Goal: Information Seeking & Learning: Learn about a topic

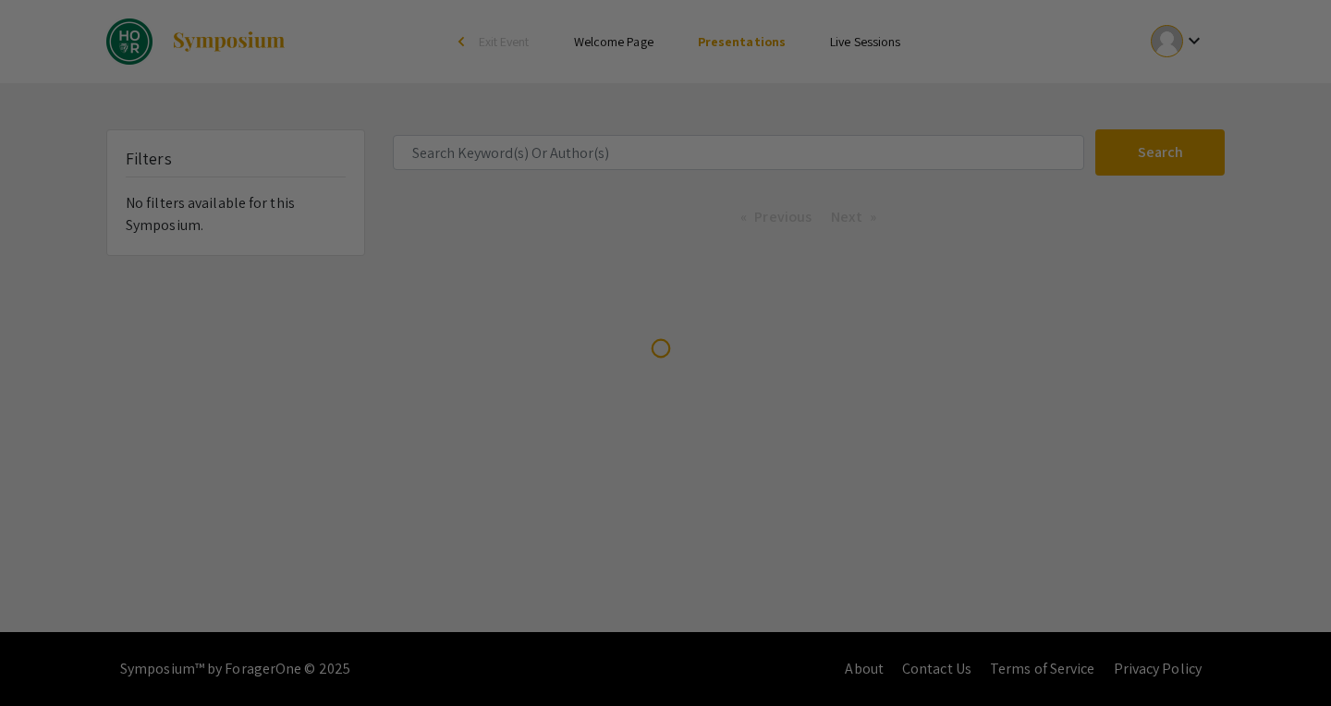
click at [632, 159] on div at bounding box center [665, 353] width 1331 height 706
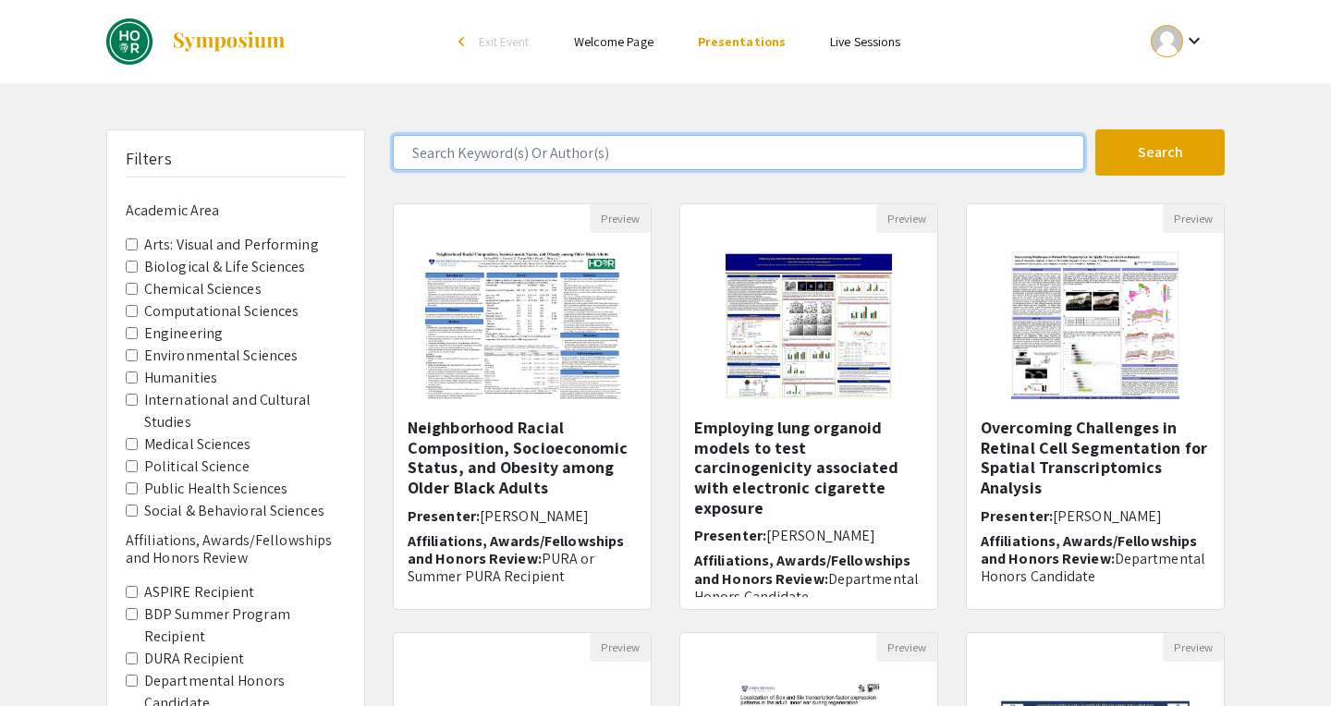
click at [592, 160] on input "Search Keyword(s) Or Author(s)" at bounding box center [738, 152] width 691 height 35
type input "[PERSON_NAME]"
click at [1095, 129] on button "Search" at bounding box center [1159, 152] width 129 height 46
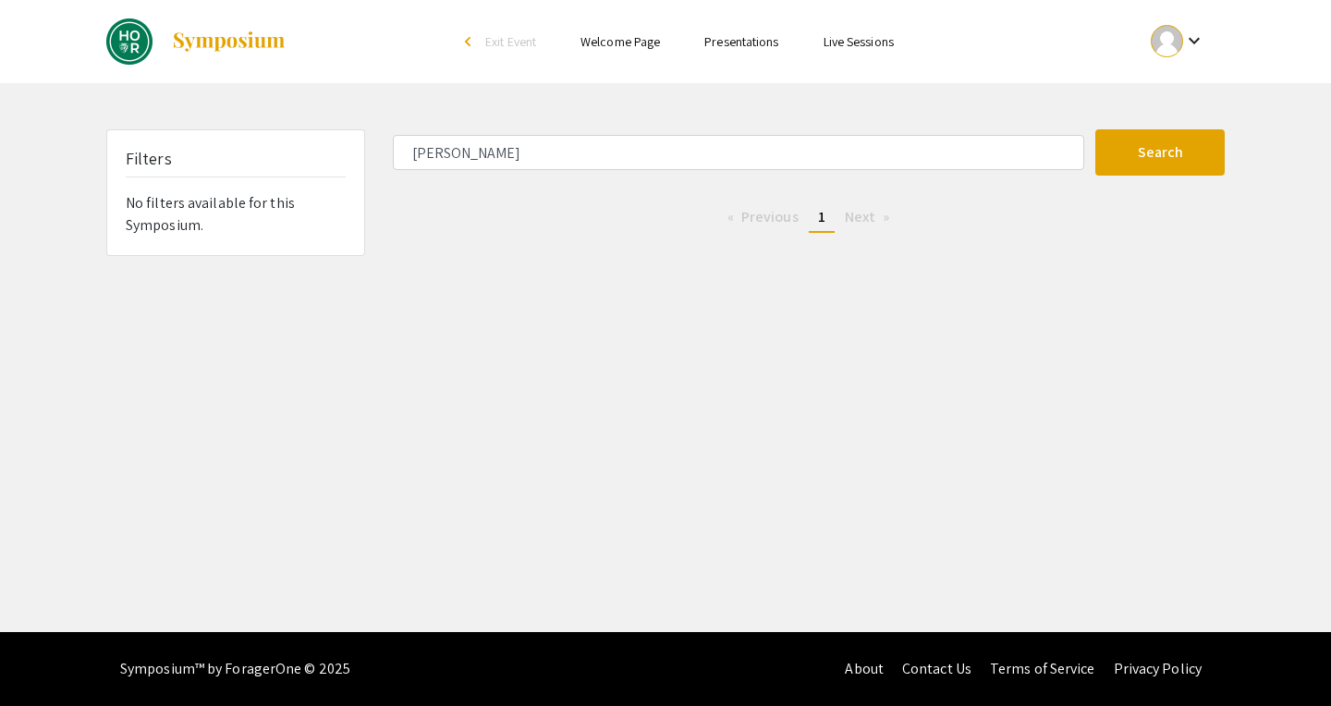
click at [567, 2] on ul "Skip navigation arrow_back_ios Exit Event Welcome Page Presentations Live Sessi…" at bounding box center [665, 41] width 369 height 83
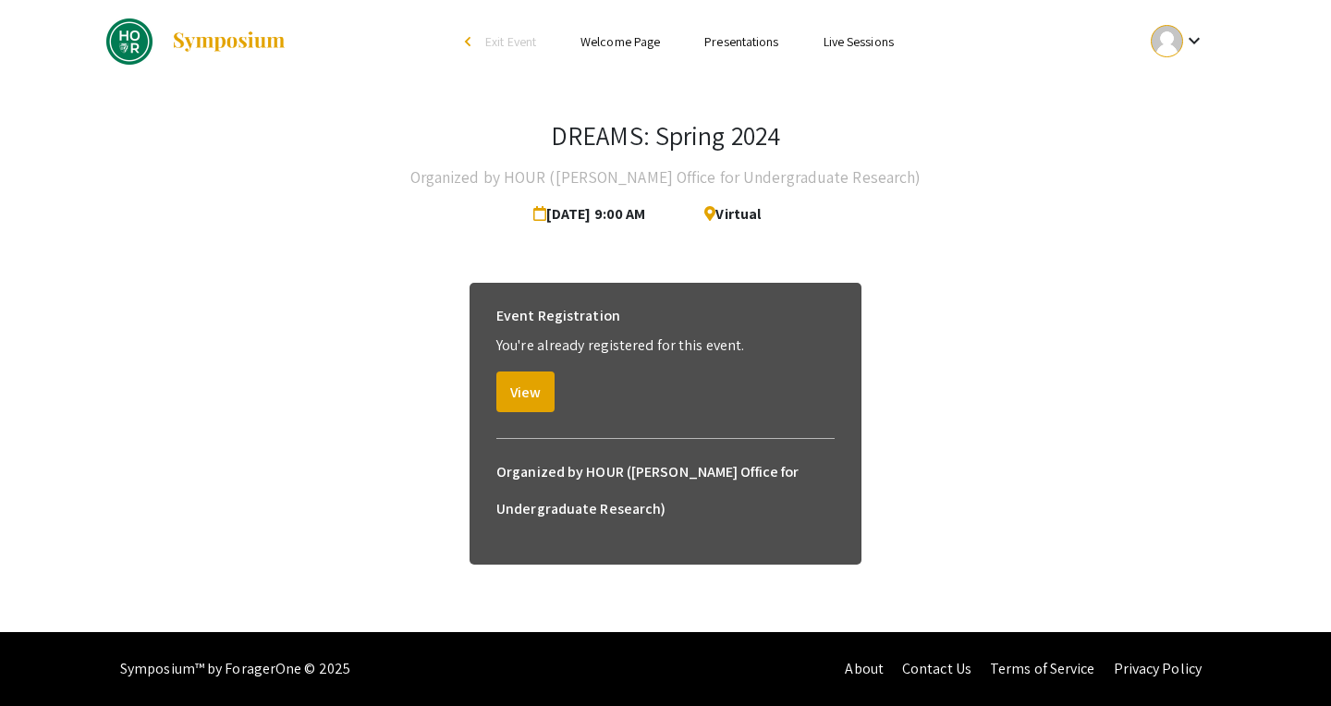
click at [753, 45] on link "Presentations" at bounding box center [741, 41] width 74 height 17
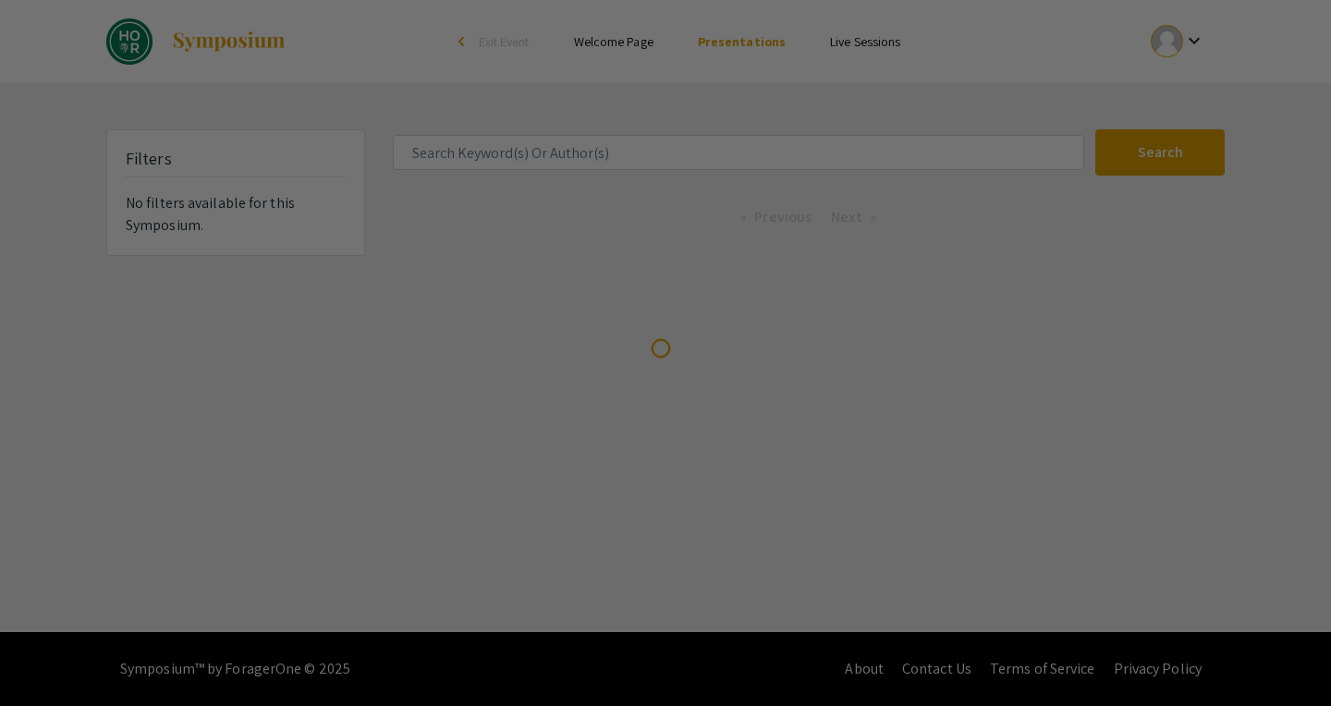
click at [507, 144] on div at bounding box center [665, 353] width 1331 height 706
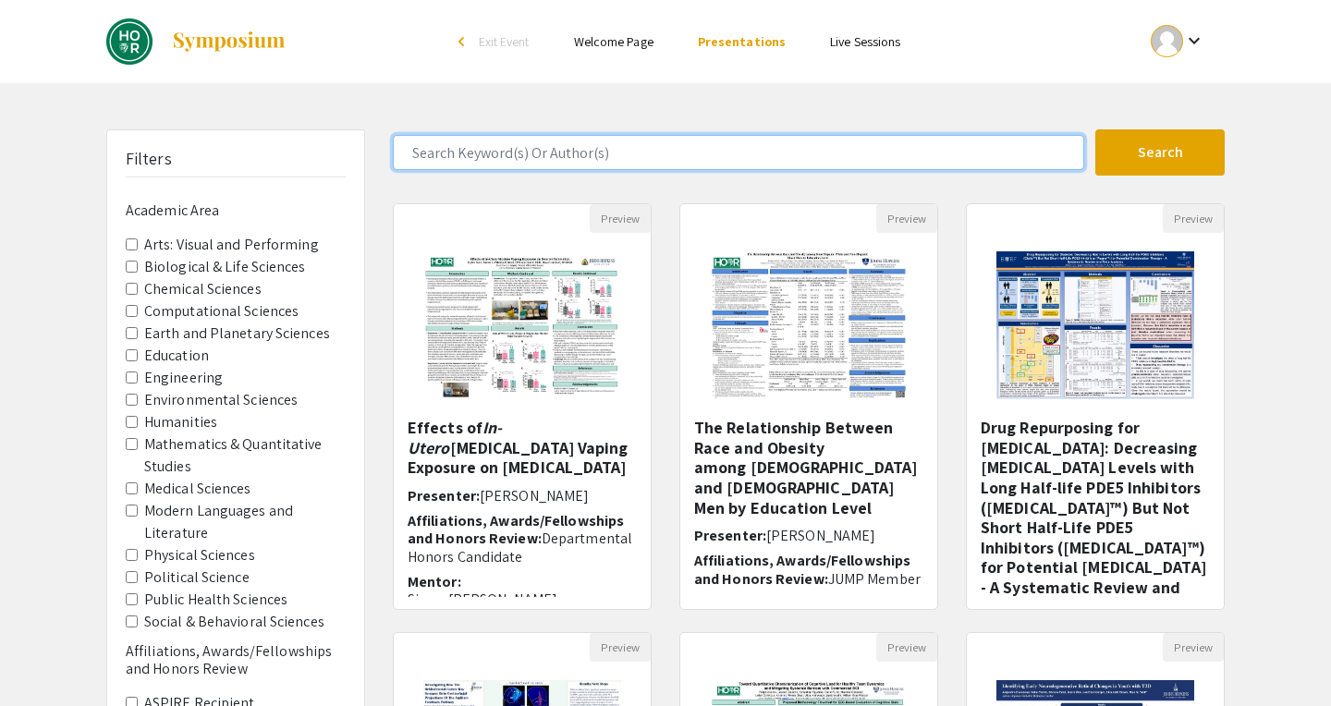
click at [504, 155] on input "Search Keyword(s) Or Author(s)" at bounding box center [738, 152] width 691 height 35
type input "[PERSON_NAME]"
click at [1095, 129] on button "Search" at bounding box center [1159, 152] width 129 height 46
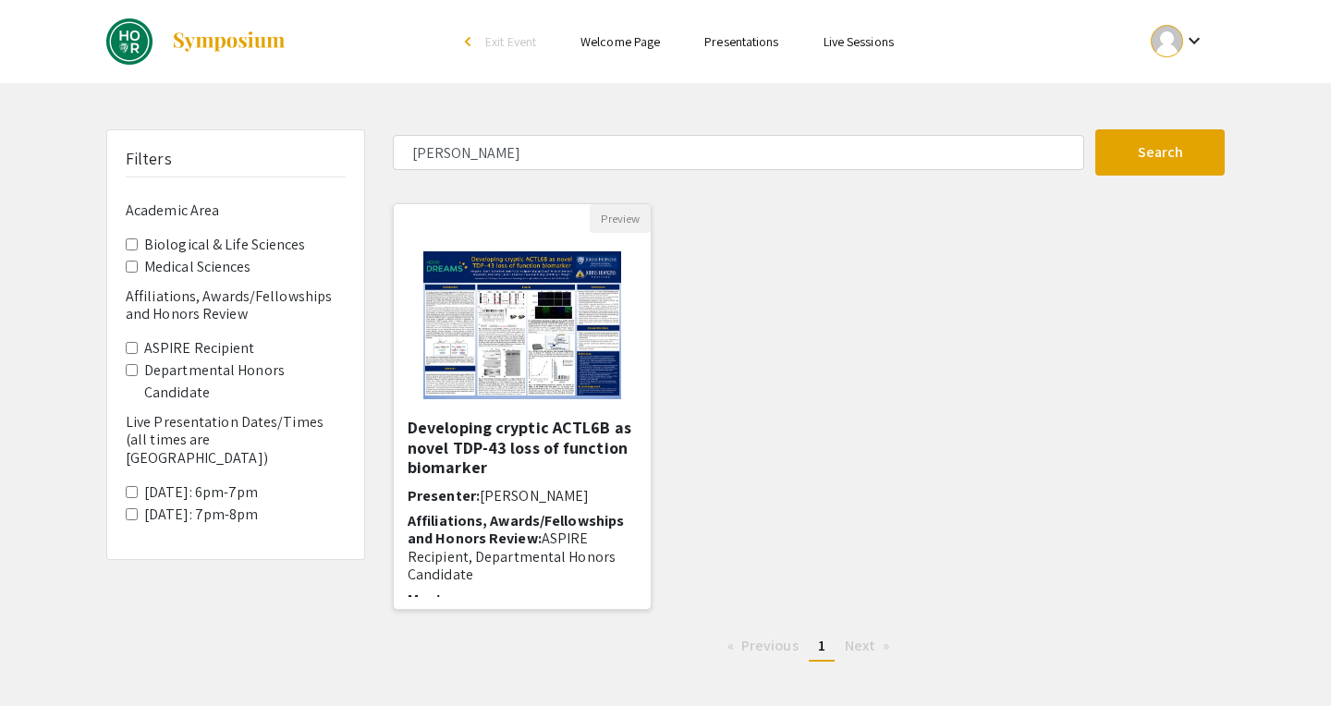
click at [491, 459] on h5 "Developing cryptic ACTL6B as novel TDP-43 loss of function biomarker" at bounding box center [522, 448] width 229 height 60
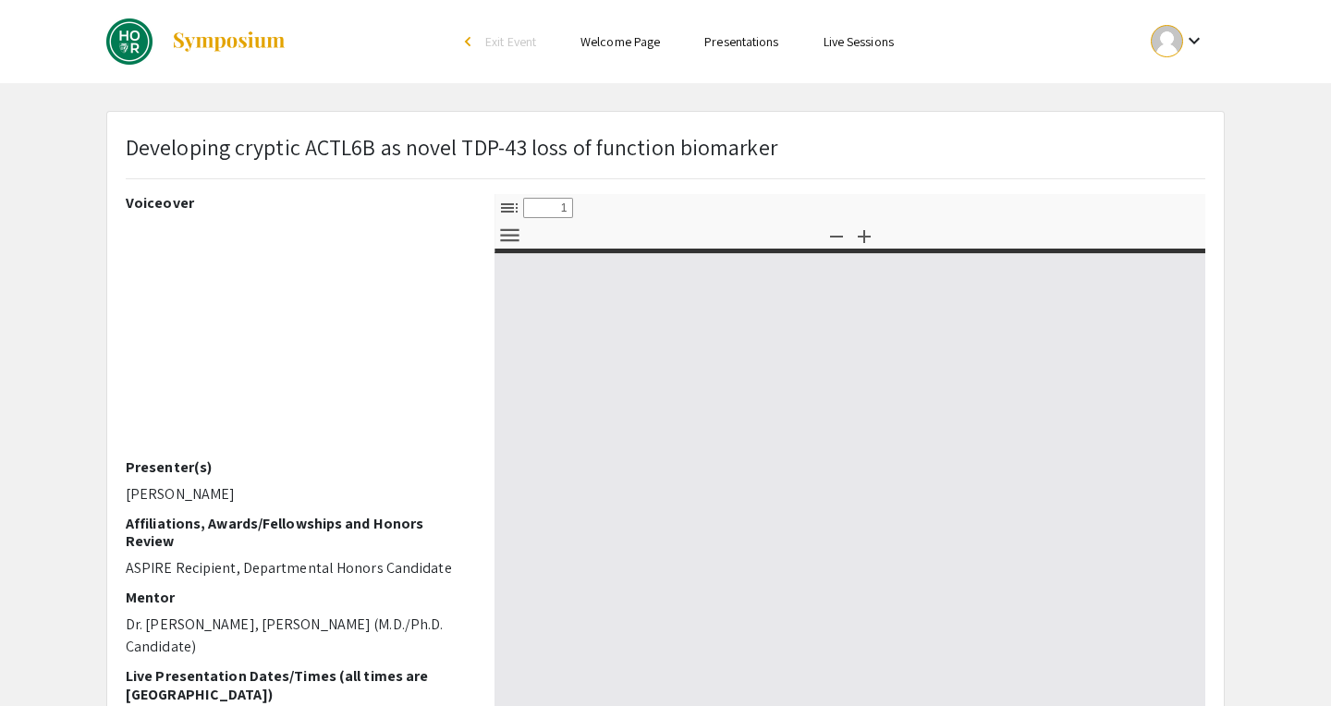
select select "custom"
type input "0"
select select "custom"
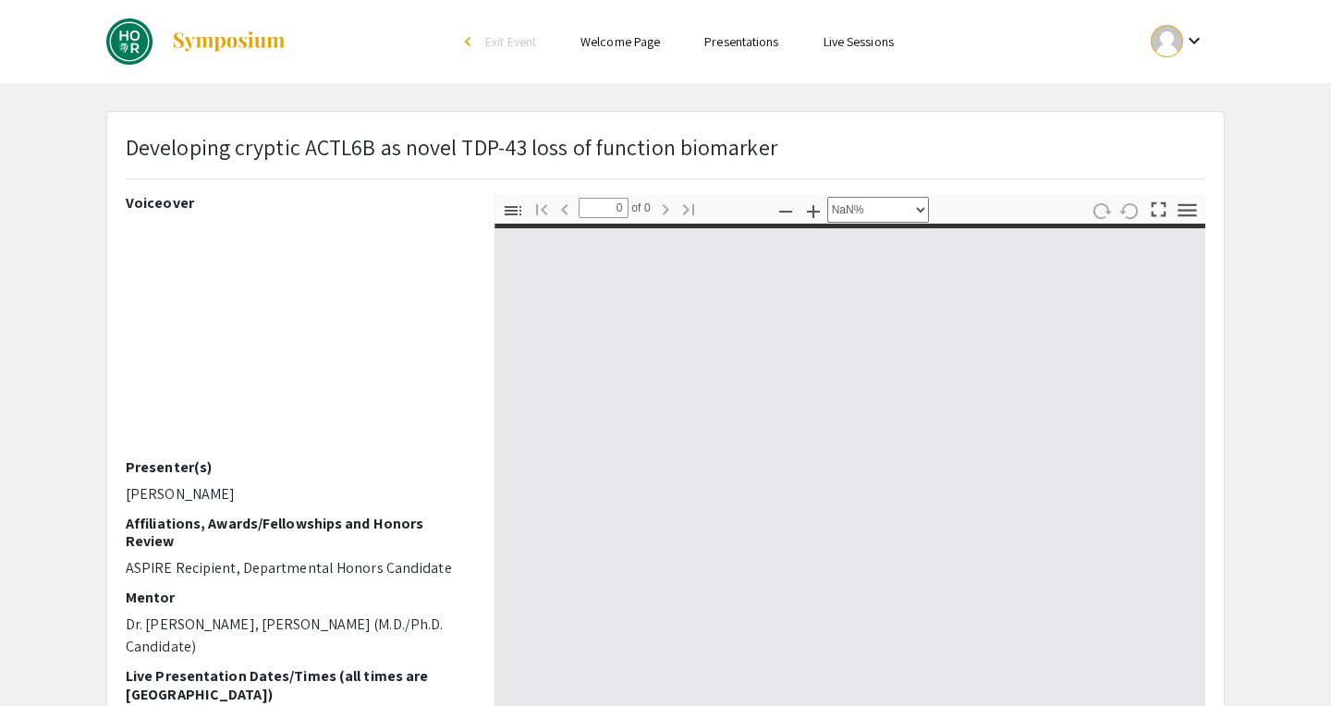
scroll to position [17, 0]
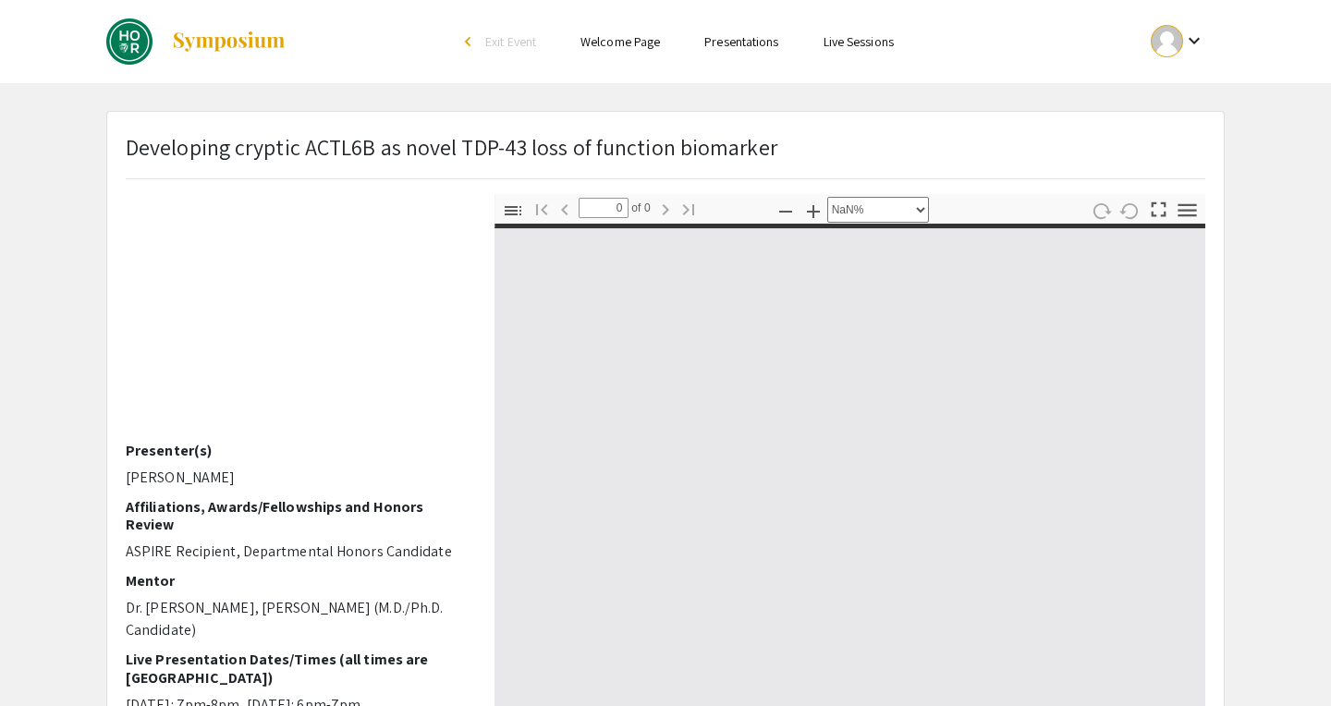
type input "1"
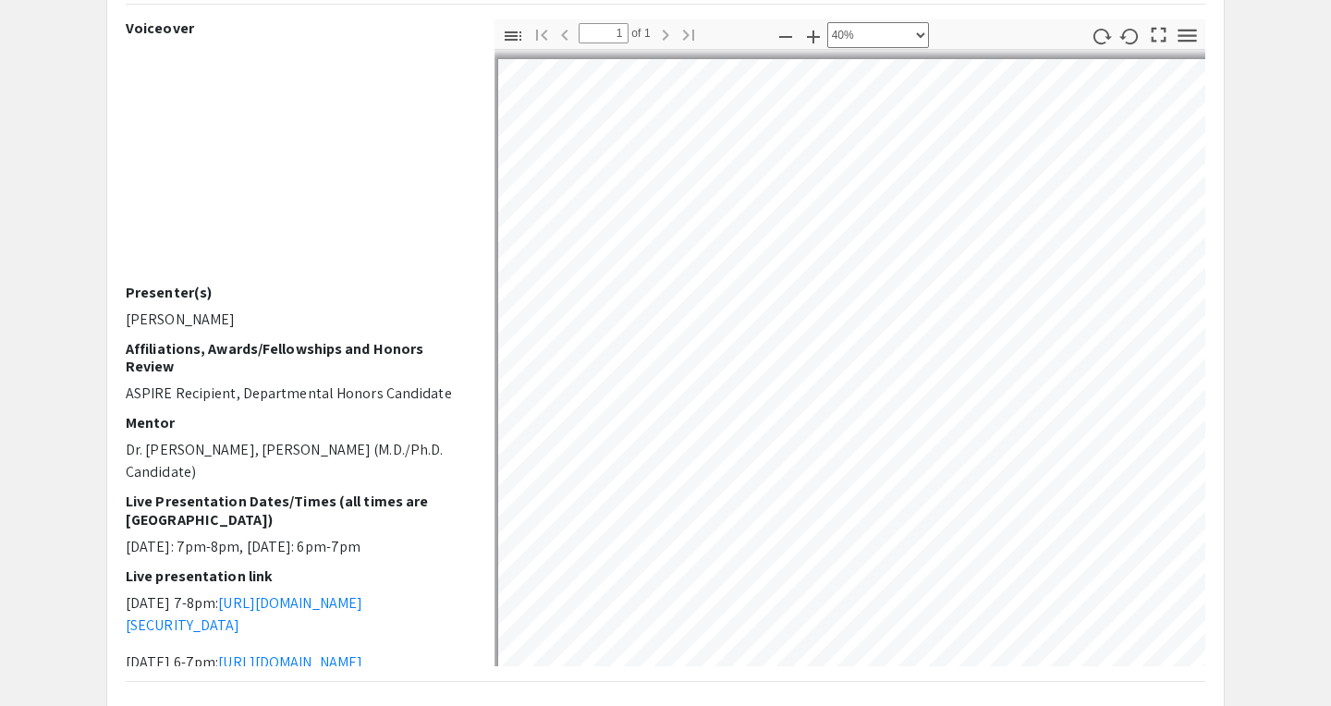
scroll to position [174, 0]
click at [780, 46] on icon "button" at bounding box center [786, 38] width 22 height 22
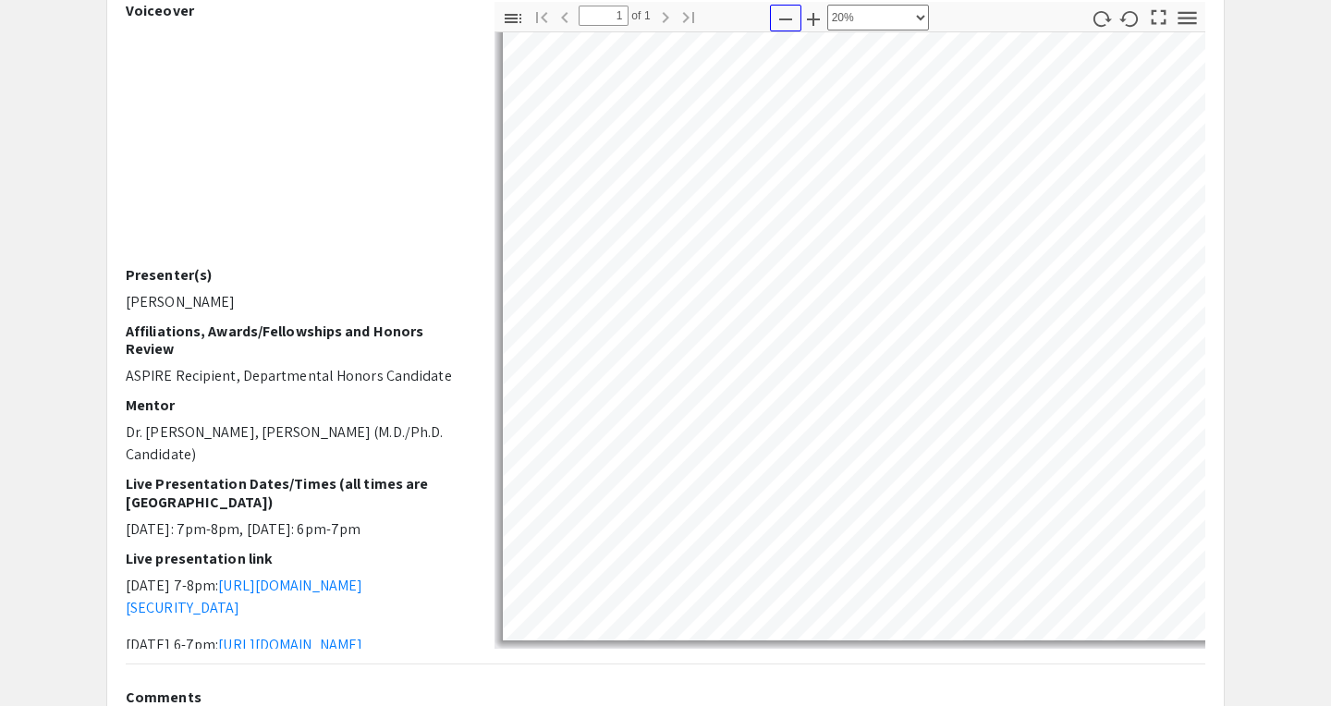
scroll to position [184, 0]
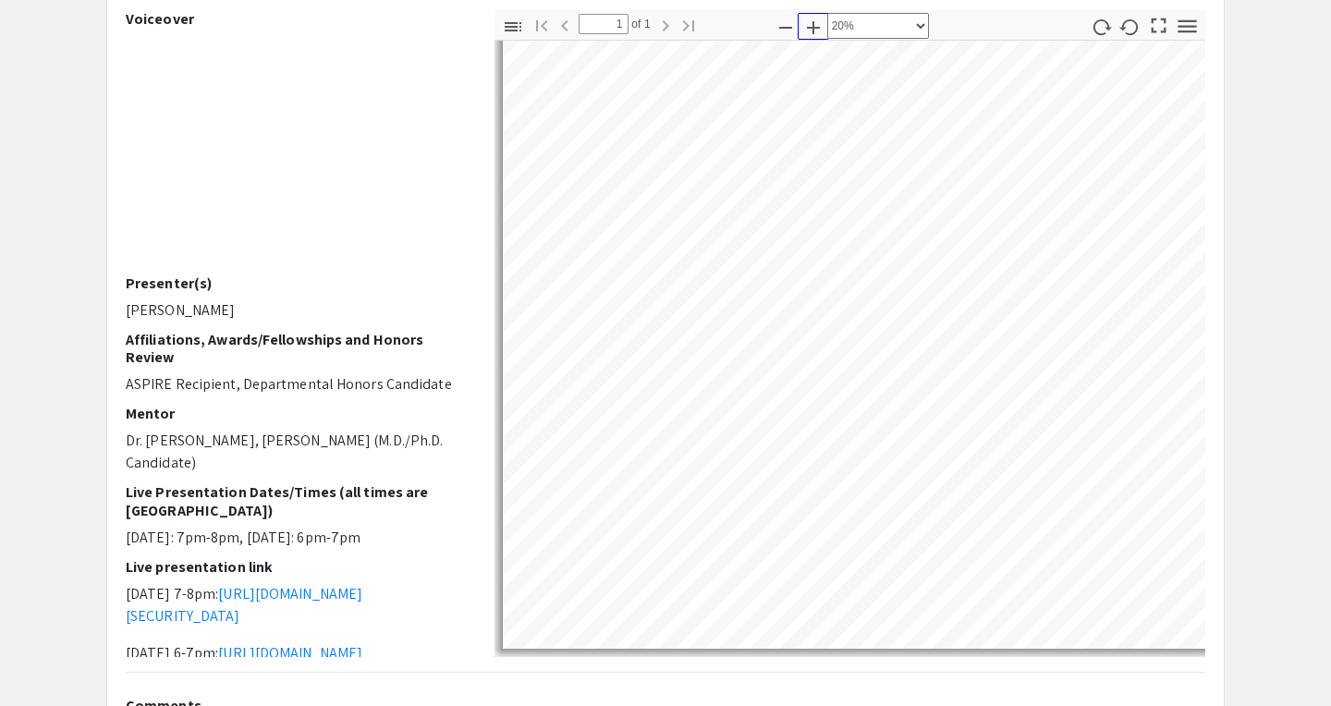
click at [812, 22] on icon "button" at bounding box center [813, 27] width 13 height 13
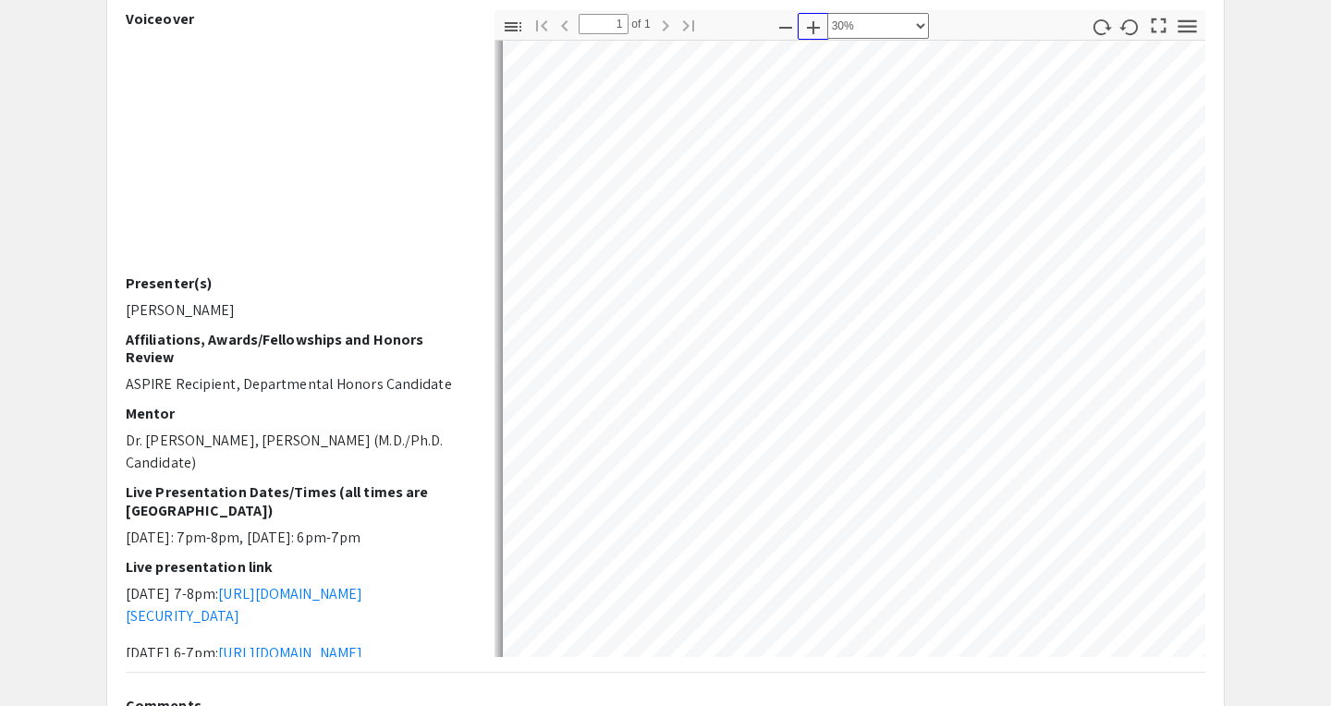
scroll to position [172, 0]
click at [806, 32] on icon "button" at bounding box center [813, 28] width 22 height 22
select select "custom"
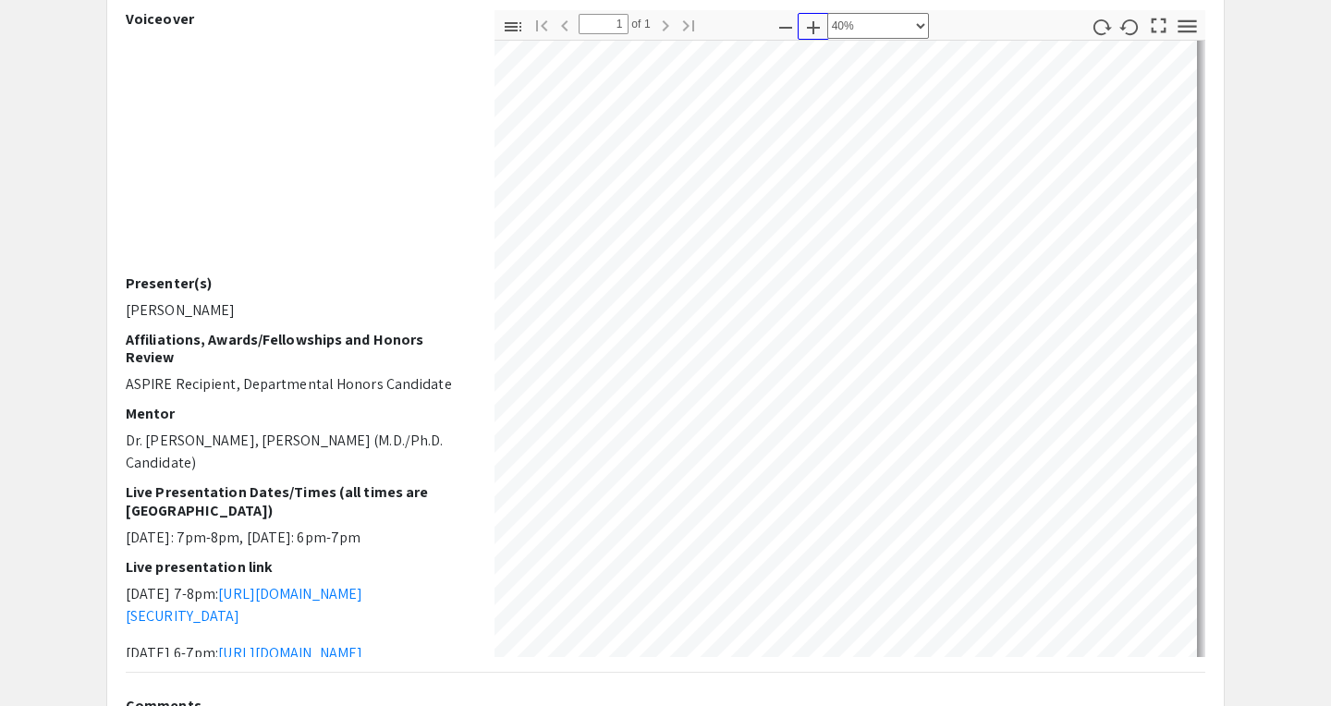
scroll to position [215, 1009]
